Goal: Entertainment & Leisure: Browse casually

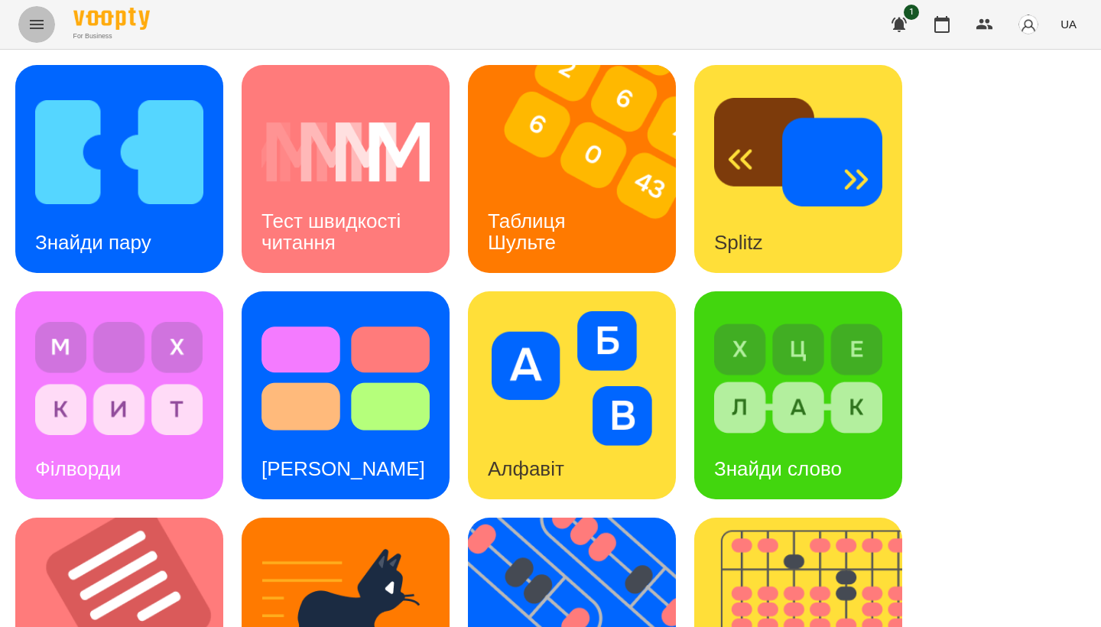
click at [41, 36] on button "Menu" at bounding box center [36, 24] width 37 height 37
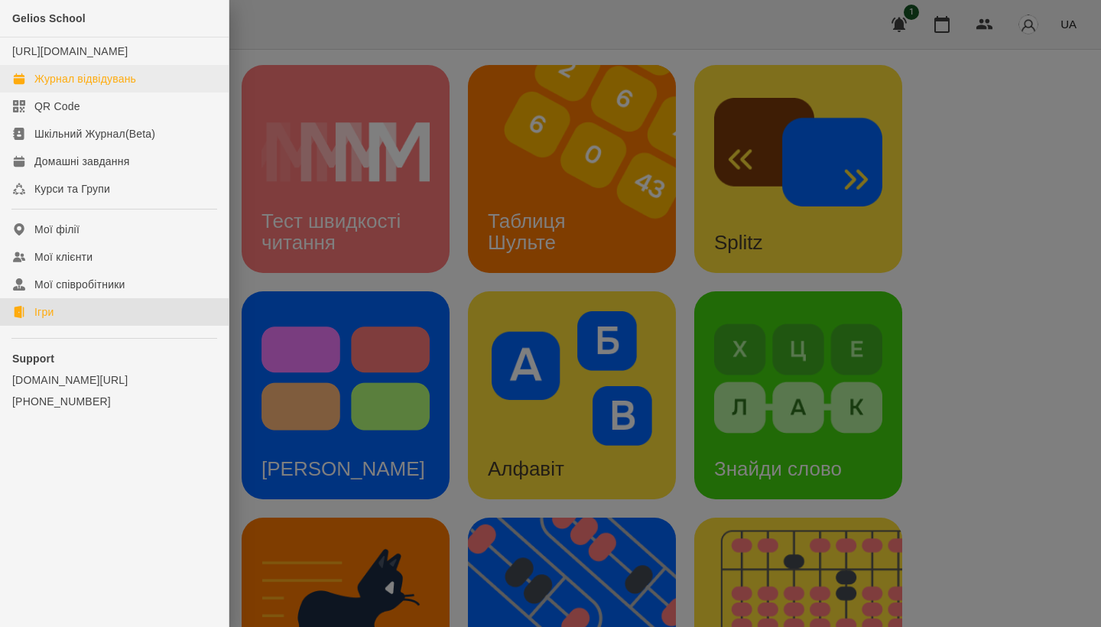
click at [73, 86] on div "Журнал відвідувань" at bounding box center [85, 78] width 102 height 15
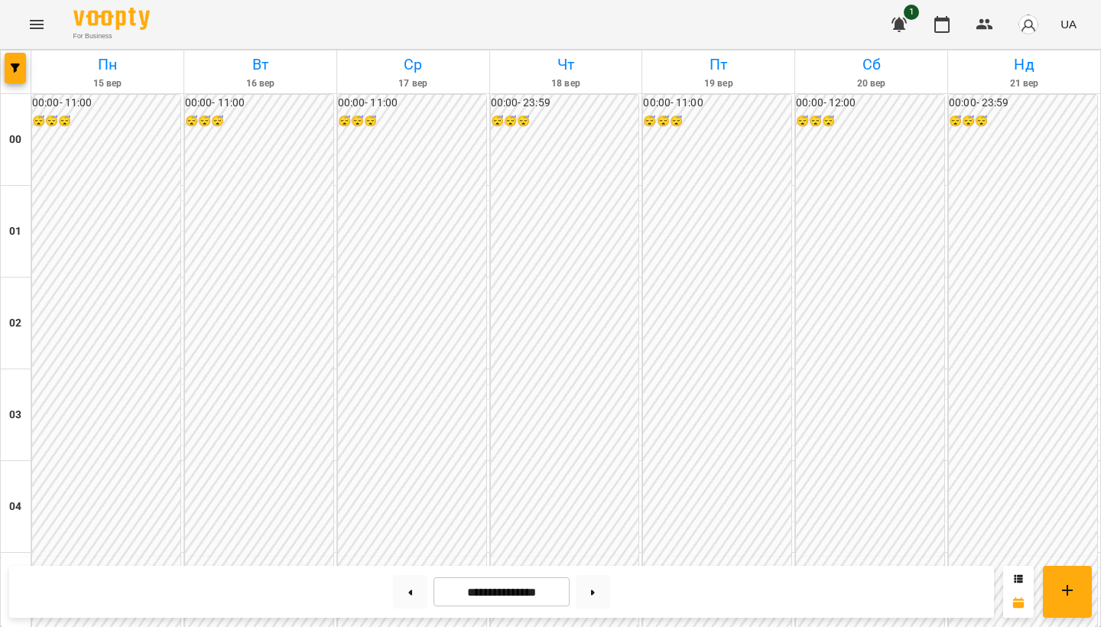
scroll to position [1419, 0]
click at [35, 21] on icon "Menu" at bounding box center [37, 24] width 14 height 9
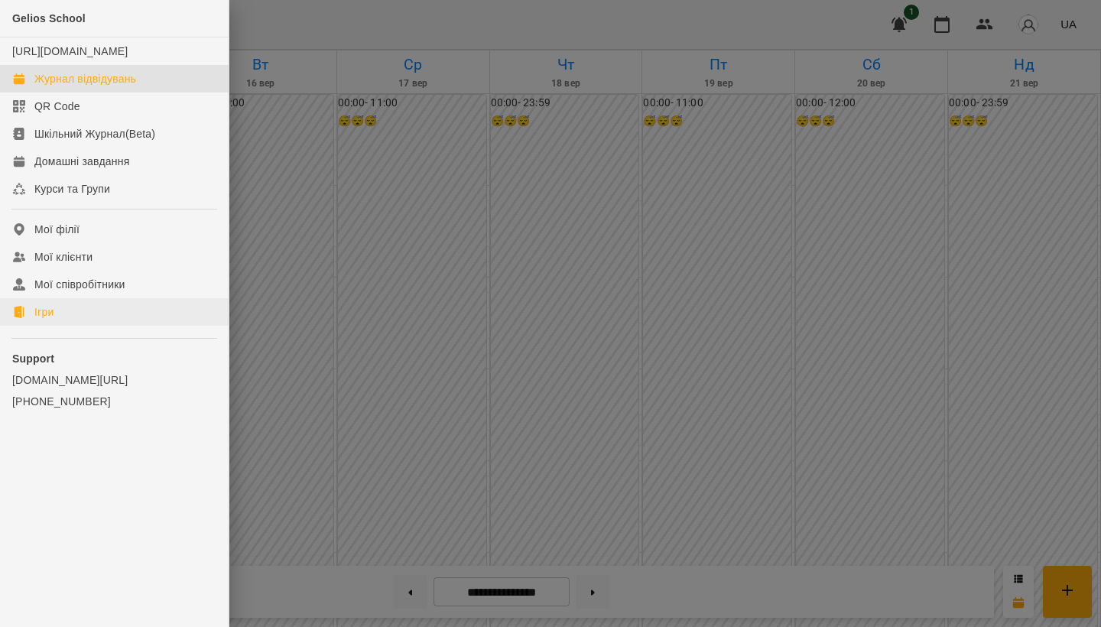
click at [57, 326] on link "Ігри" at bounding box center [114, 312] width 229 height 28
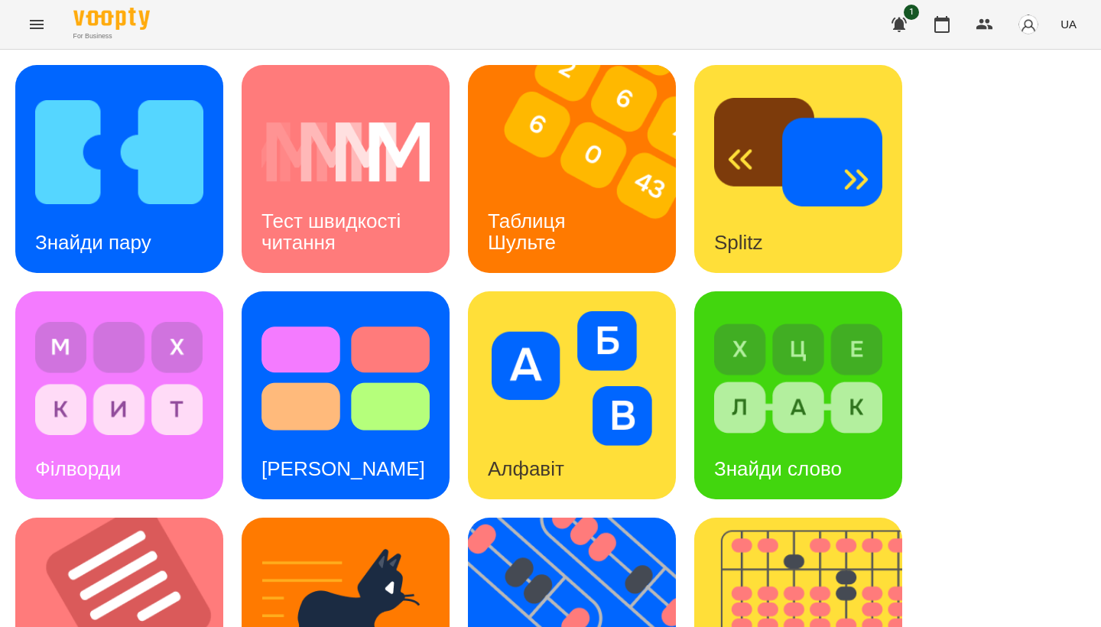
click at [229, 285] on div "Знайди пару Тест швидкості читання Таблиця [PERSON_NAME] Splitz Філворди Тест С…" at bounding box center [550, 621] width 1070 height 1113
click at [236, 289] on div "Знайди пару Тест швидкості читання Таблиця [PERSON_NAME] Splitz Філворди Тест С…" at bounding box center [550, 621] width 1070 height 1113
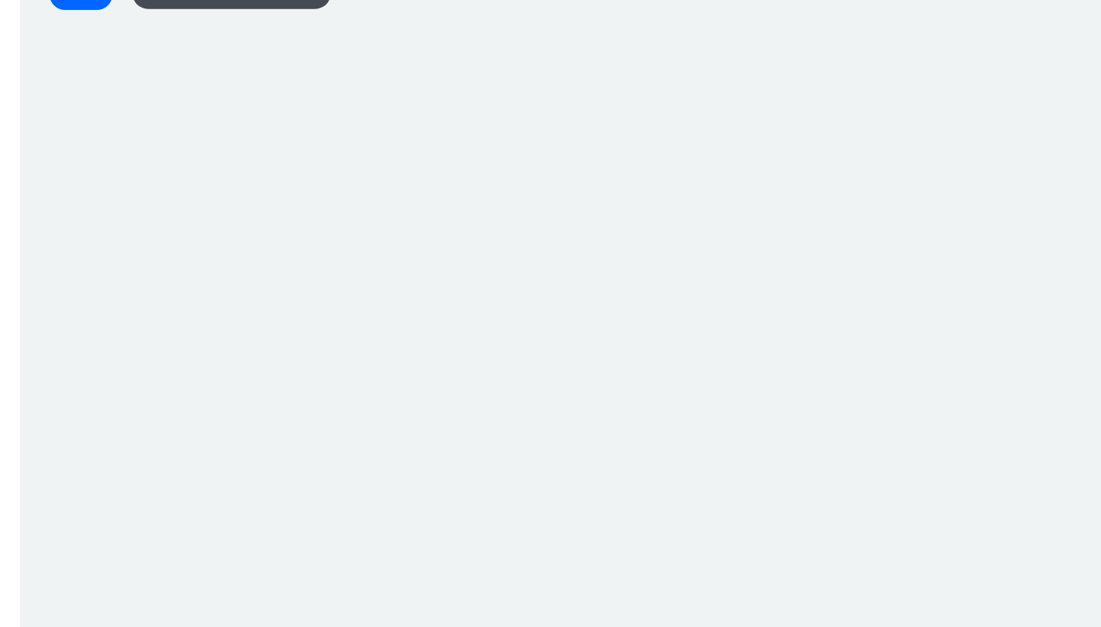
scroll to position [2, 0]
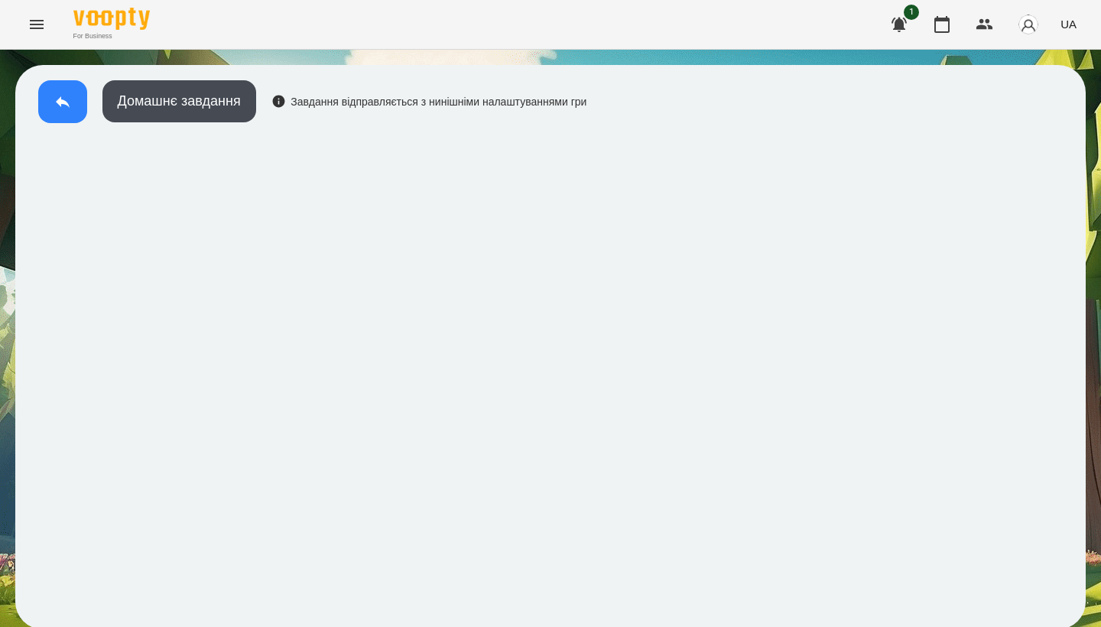
drag, startPoint x: 23, startPoint y: 67, endPoint x: 68, endPoint y: 101, distance: 56.7
click at [68, 101] on icon at bounding box center [63, 101] width 18 height 18
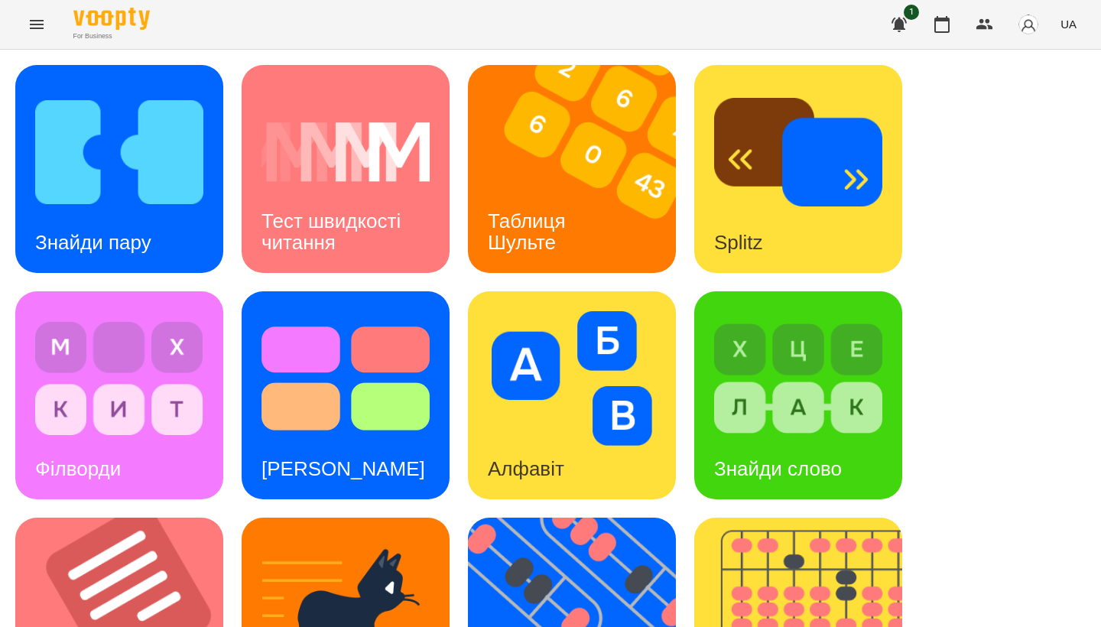
click at [293, 356] on img at bounding box center [798, 378] width 168 height 135
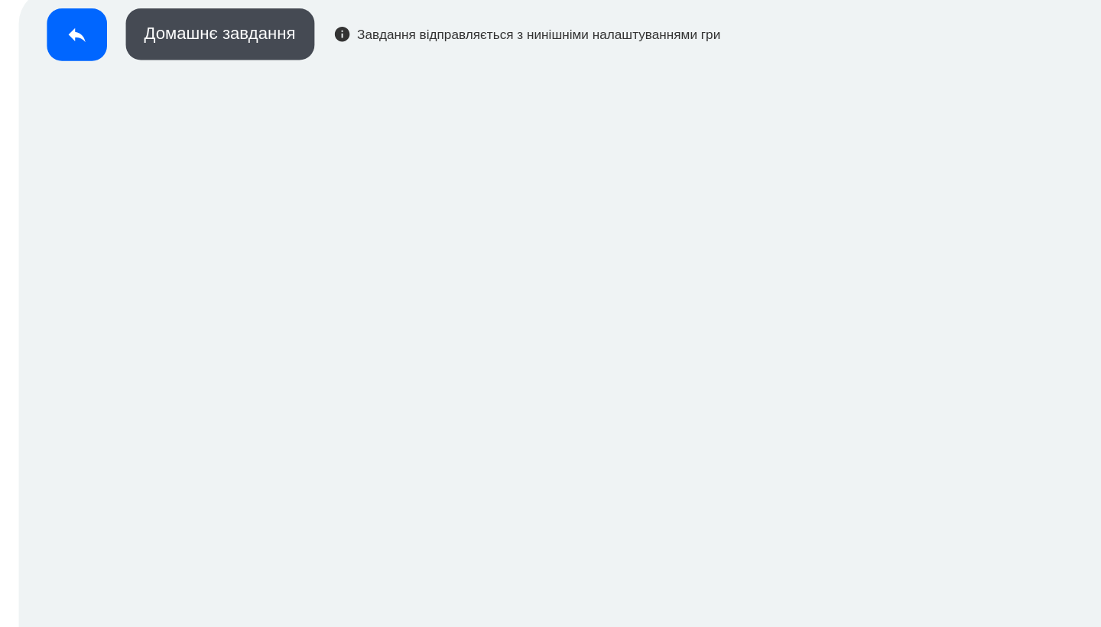
scroll to position [2, 0]
